Goal: Use online tool/utility: Utilize a website feature to perform a specific function

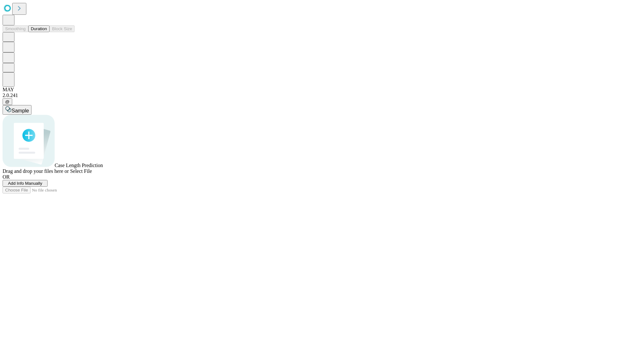
click at [47, 32] on button "Duration" at bounding box center [38, 28] width 21 height 7
click at [42, 186] on span "Add Info Manually" at bounding box center [25, 183] width 34 height 5
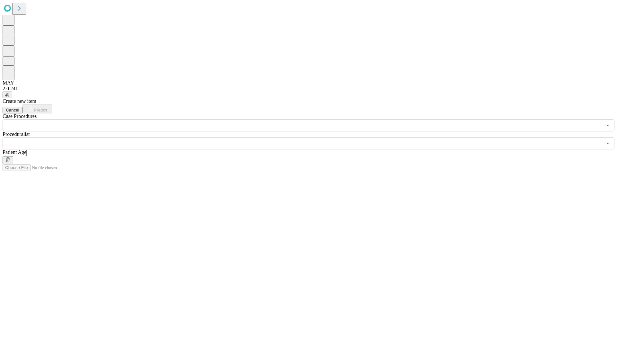
click at [72, 150] on input "text" at bounding box center [49, 153] width 46 height 6
type input "**"
click at [313, 137] on input "text" at bounding box center [303, 143] width 600 height 12
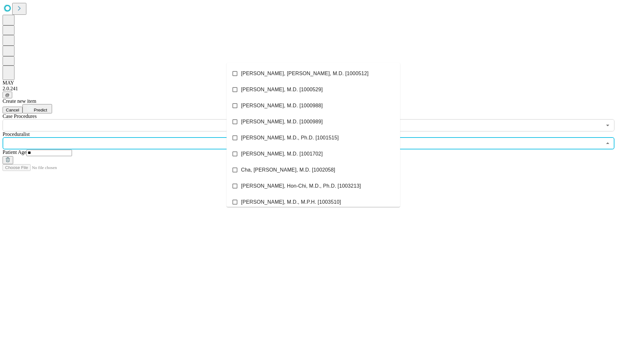
click at [314, 74] on li "[PERSON_NAME], [PERSON_NAME], M.D. [1000512]" at bounding box center [314, 74] width 174 height 16
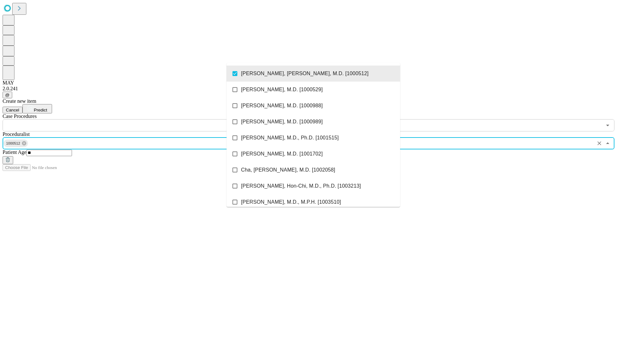
click at [135, 119] on input "text" at bounding box center [303, 125] width 600 height 12
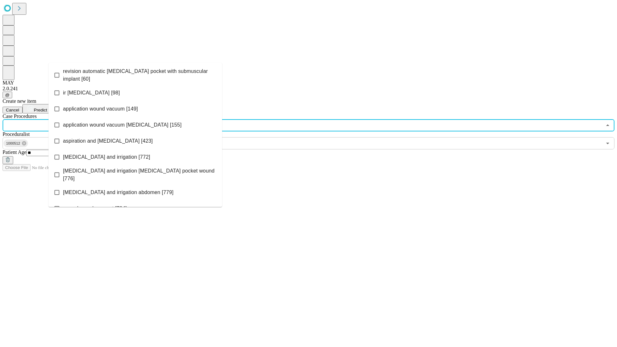
click at [135, 74] on span "revision automatic [MEDICAL_DATA] pocket with submuscular implant [60]" at bounding box center [140, 75] width 154 height 15
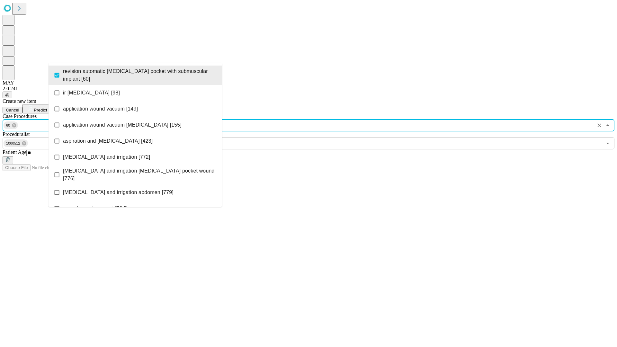
click at [47, 108] on span "Predict" at bounding box center [40, 110] width 13 height 5
